Goal: Task Accomplishment & Management: Manage account settings

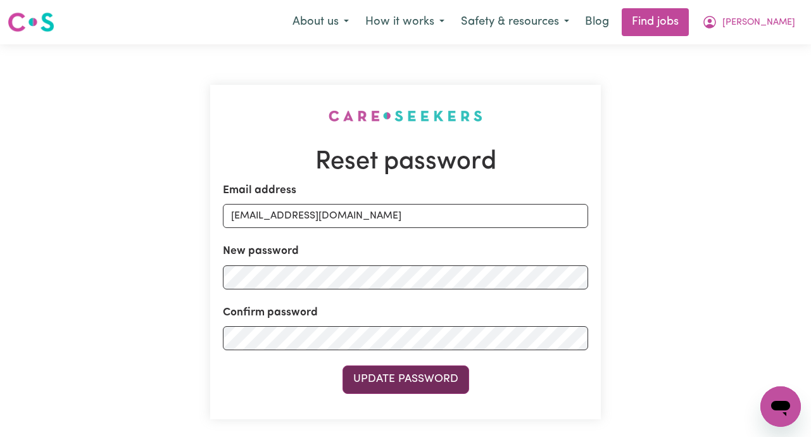
click at [415, 380] on button "Update Password" at bounding box center [405, 379] width 127 height 28
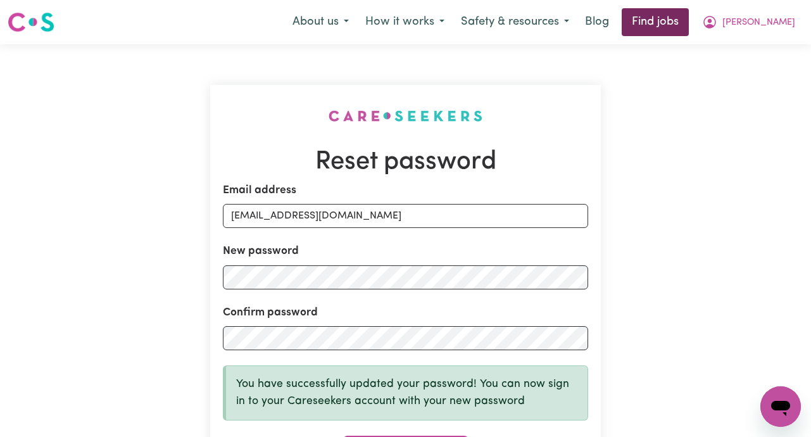
click at [689, 27] on link "Find jobs" at bounding box center [655, 22] width 67 height 28
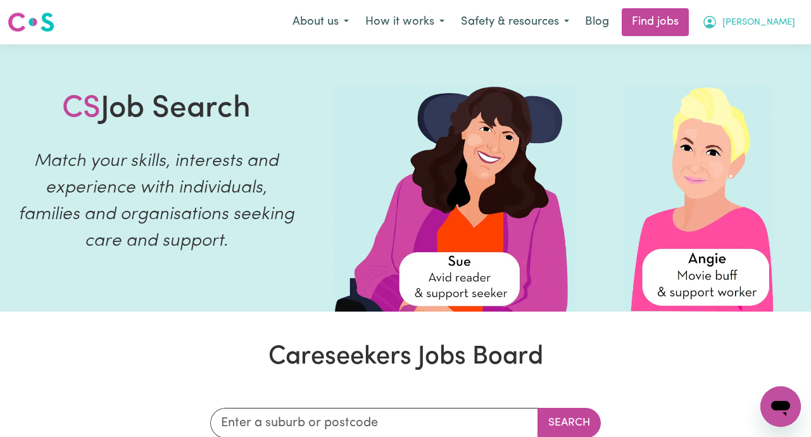
click at [776, 22] on span "[PERSON_NAME]" at bounding box center [758, 23] width 73 height 14
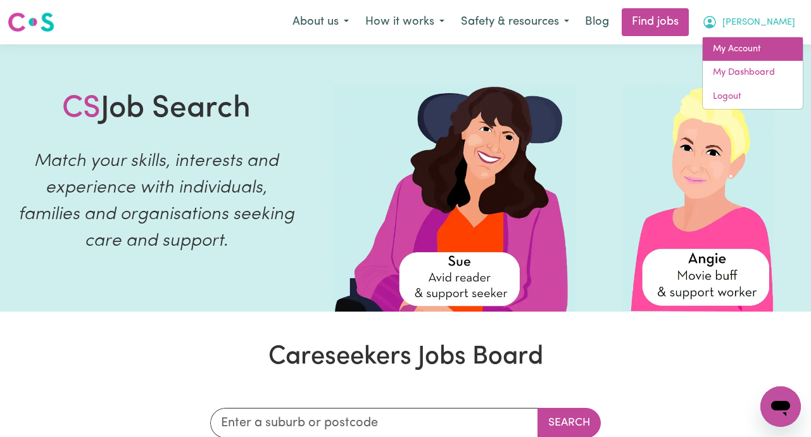
click at [741, 46] on link "My Account" at bounding box center [753, 49] width 100 height 24
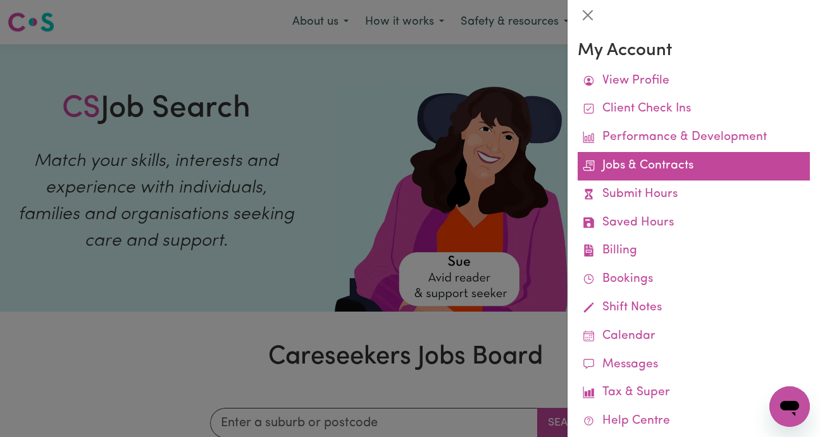
click at [672, 165] on link "Jobs & Contracts" at bounding box center [694, 166] width 232 height 28
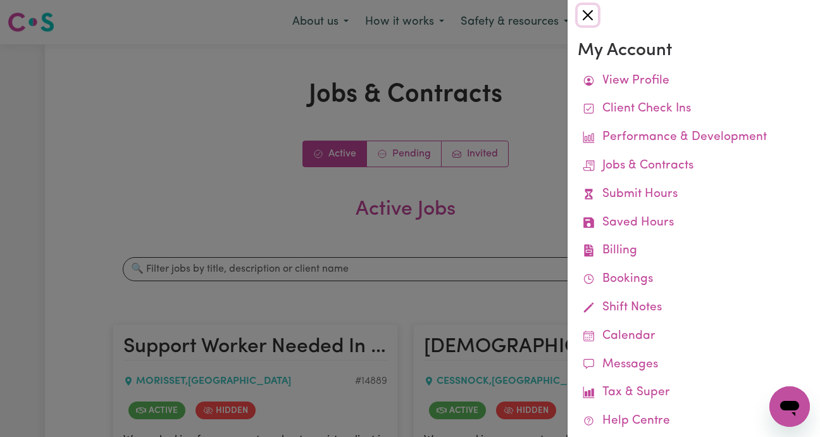
click at [592, 9] on button "Close" at bounding box center [588, 15] width 20 height 20
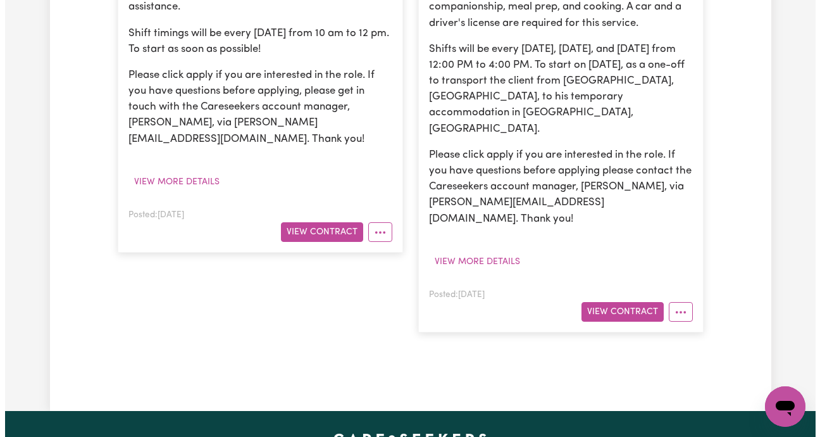
scroll to position [492, 0]
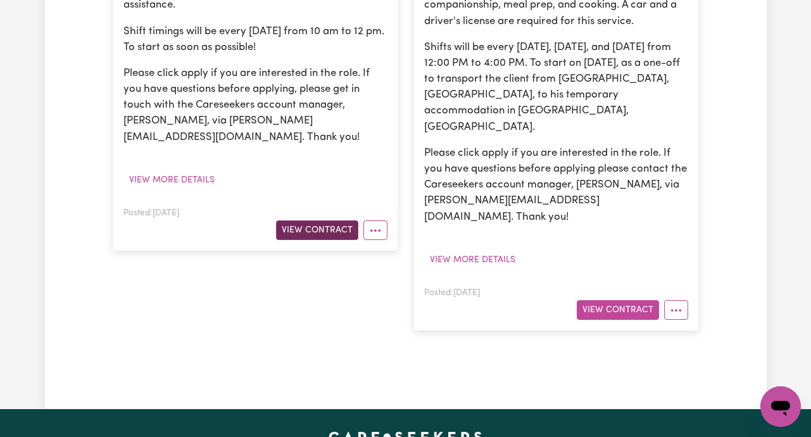
click at [329, 220] on button "View Contract" at bounding box center [317, 230] width 82 height 20
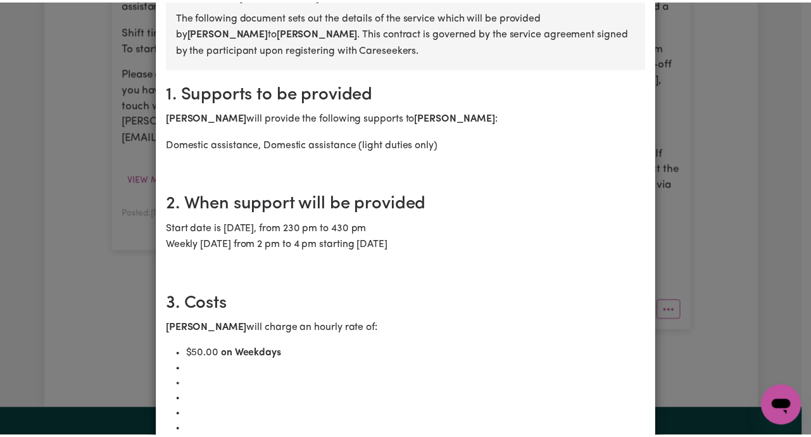
scroll to position [0, 0]
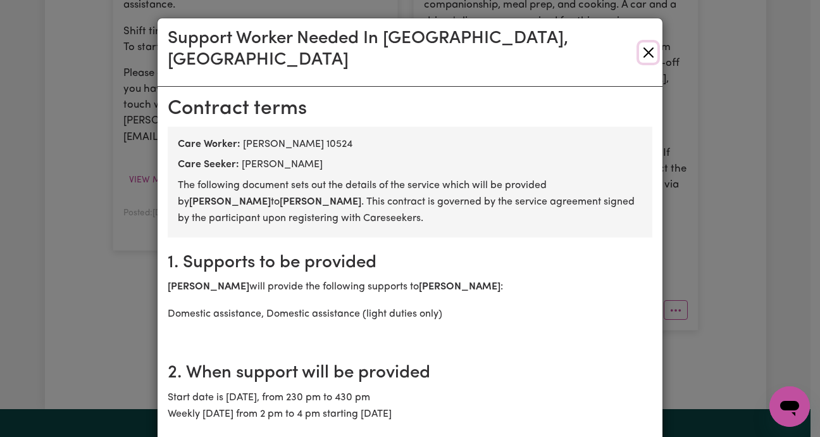
click at [642, 44] on button "Close" at bounding box center [648, 52] width 18 height 20
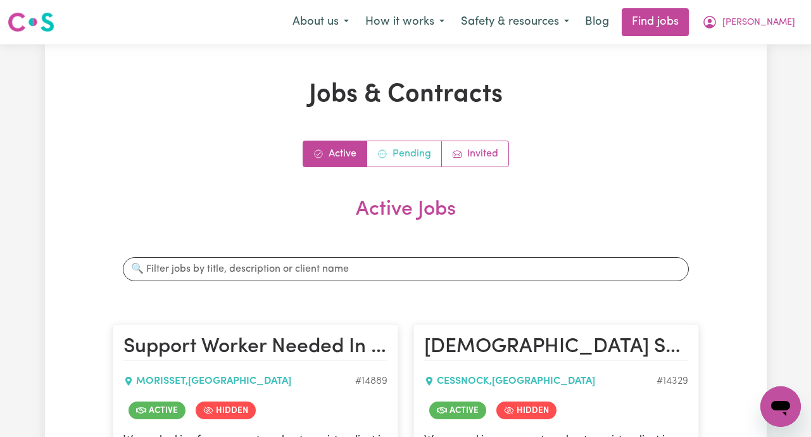
click at [400, 151] on link "Pending" at bounding box center [404, 153] width 75 height 25
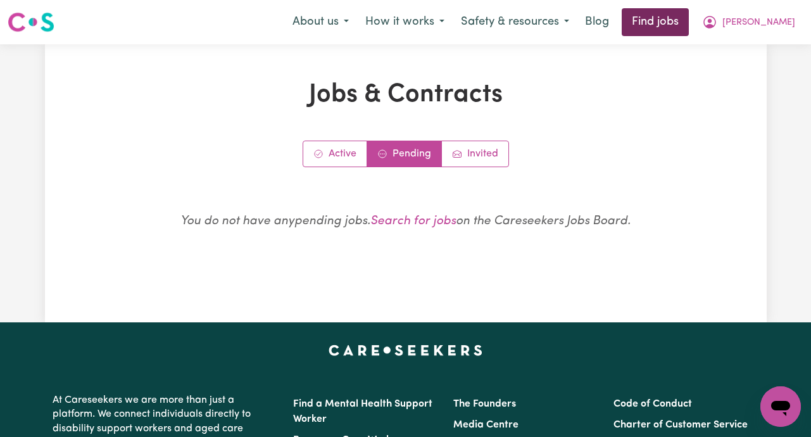
click at [689, 18] on link "Find jobs" at bounding box center [655, 22] width 67 height 28
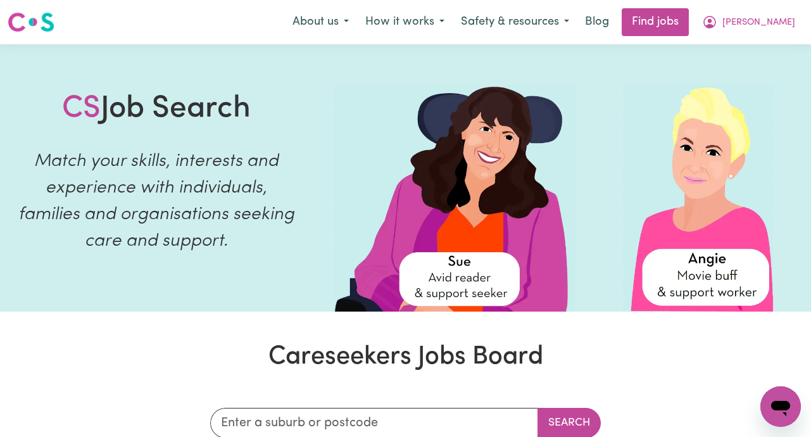
scroll to position [84, 0]
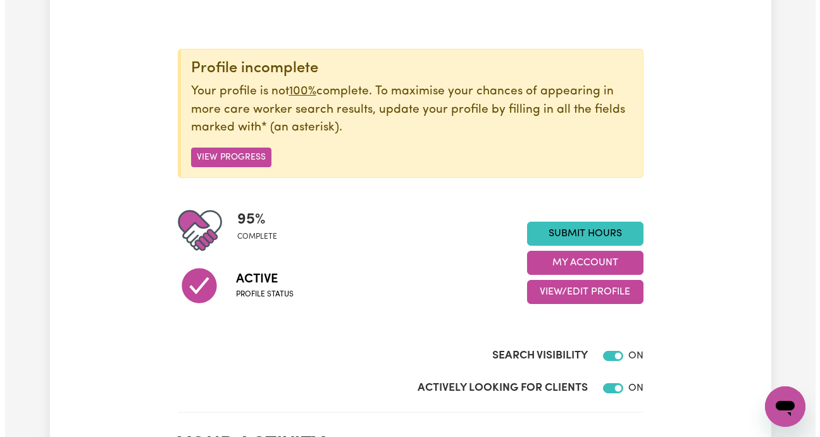
scroll to position [118, 0]
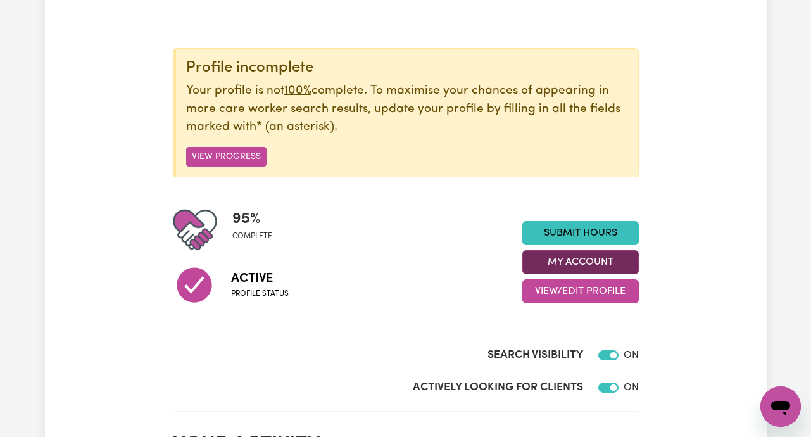
click at [576, 260] on button "My Account" at bounding box center [580, 262] width 116 height 24
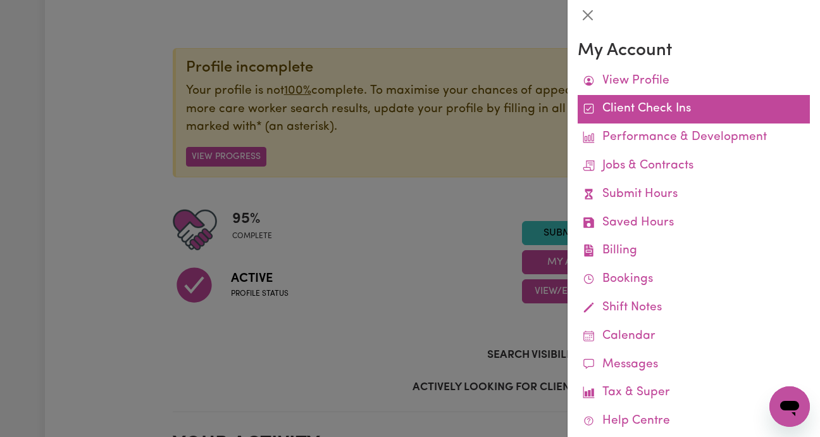
click at [644, 113] on link "Client Check Ins" at bounding box center [694, 109] width 232 height 28
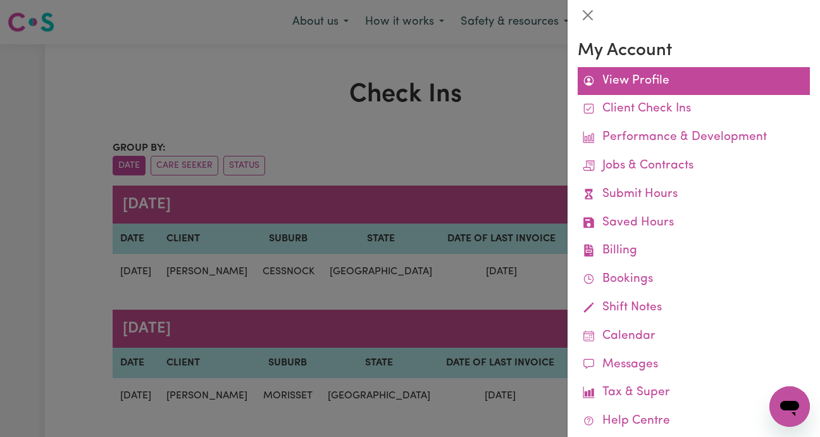
click at [611, 86] on link "View Profile" at bounding box center [694, 81] width 232 height 28
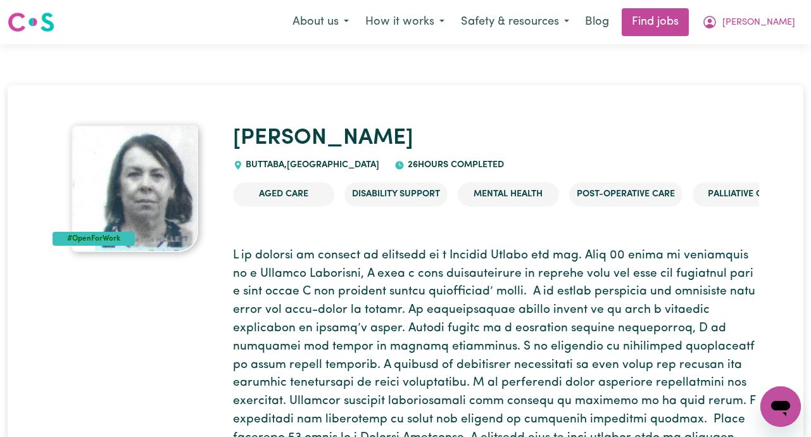
click at [728, 275] on p at bounding box center [496, 402] width 526 height 310
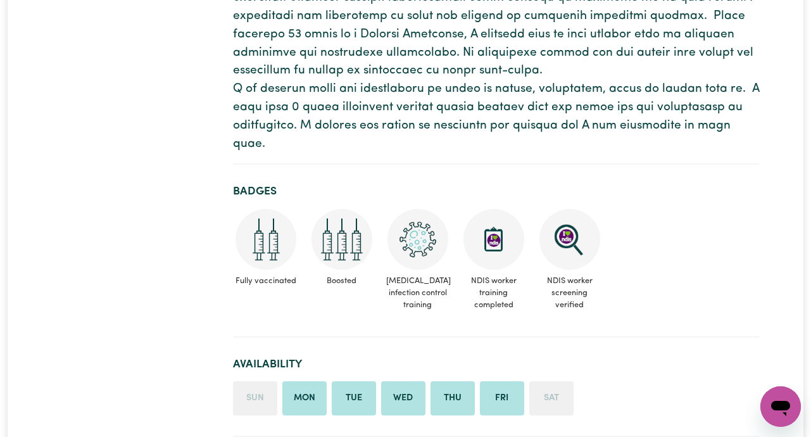
scroll to position [391, 0]
